Goal: Use online tool/utility: Utilize a website feature to perform a specific function

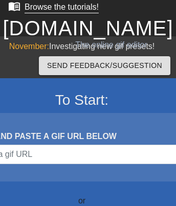
click at [52, 8] on div "Browse the tutorials!" at bounding box center [62, 7] width 74 height 9
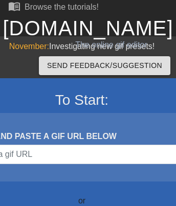
click at [87, 28] on link "[DOMAIN_NAME]" at bounding box center [88, 28] width 170 height 22
